Goal: Information Seeking & Learning: Learn about a topic

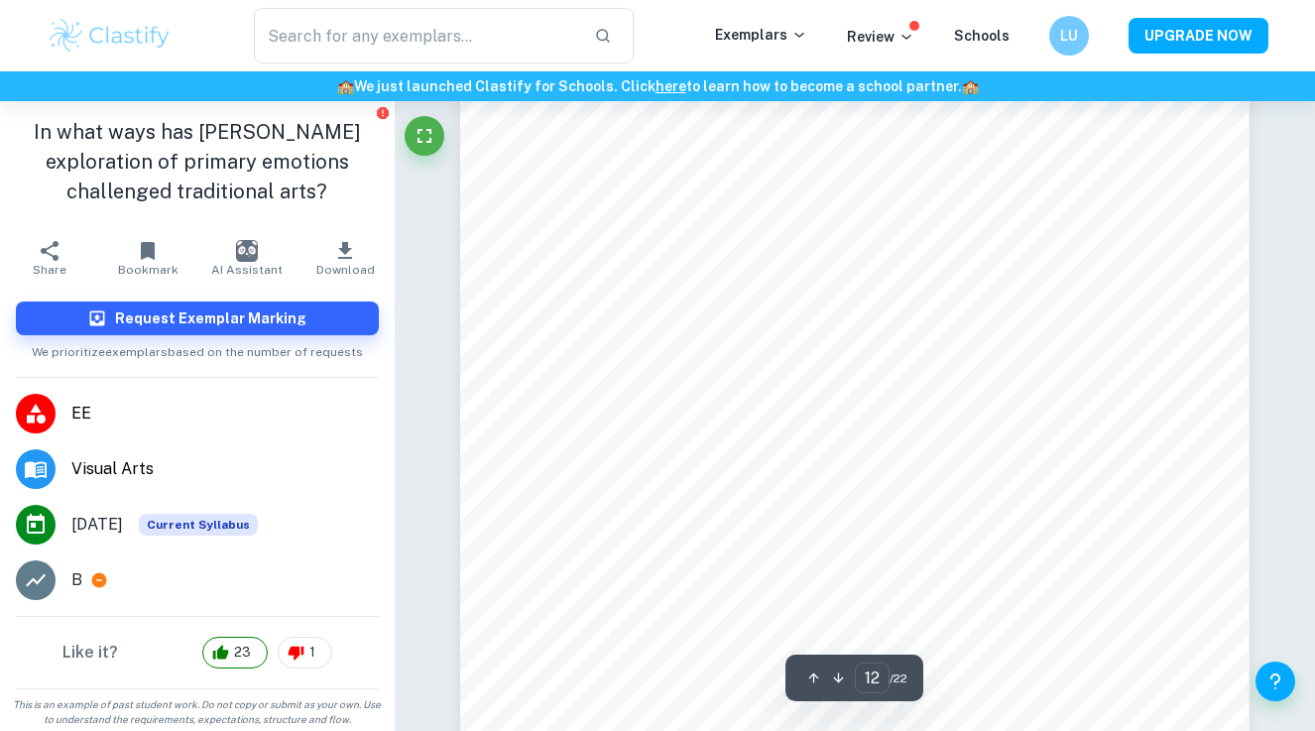
scroll to position [13469, 0]
type input "12"
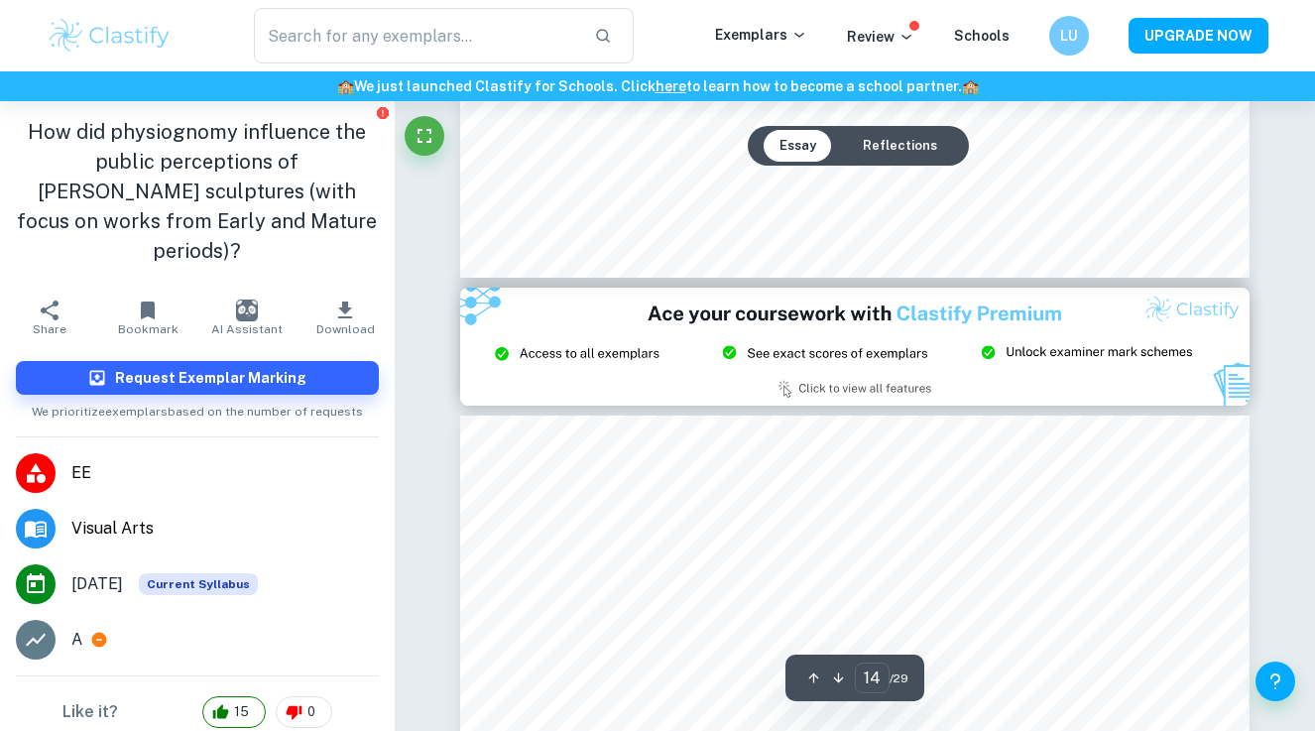
scroll to position [14600, 0]
